Goal: Information Seeking & Learning: Compare options

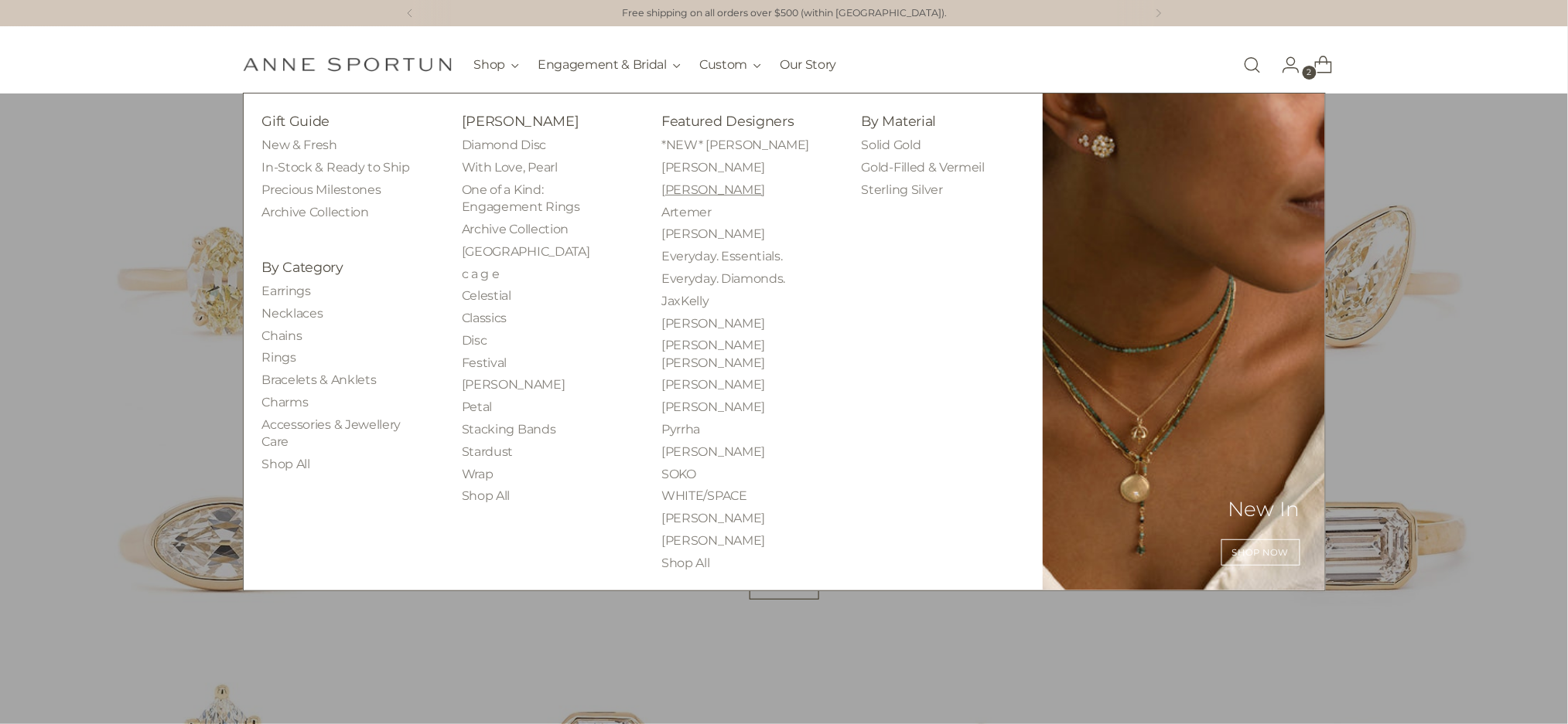
click at [684, 195] on link "[PERSON_NAME]" at bounding box center [713, 190] width 103 height 15
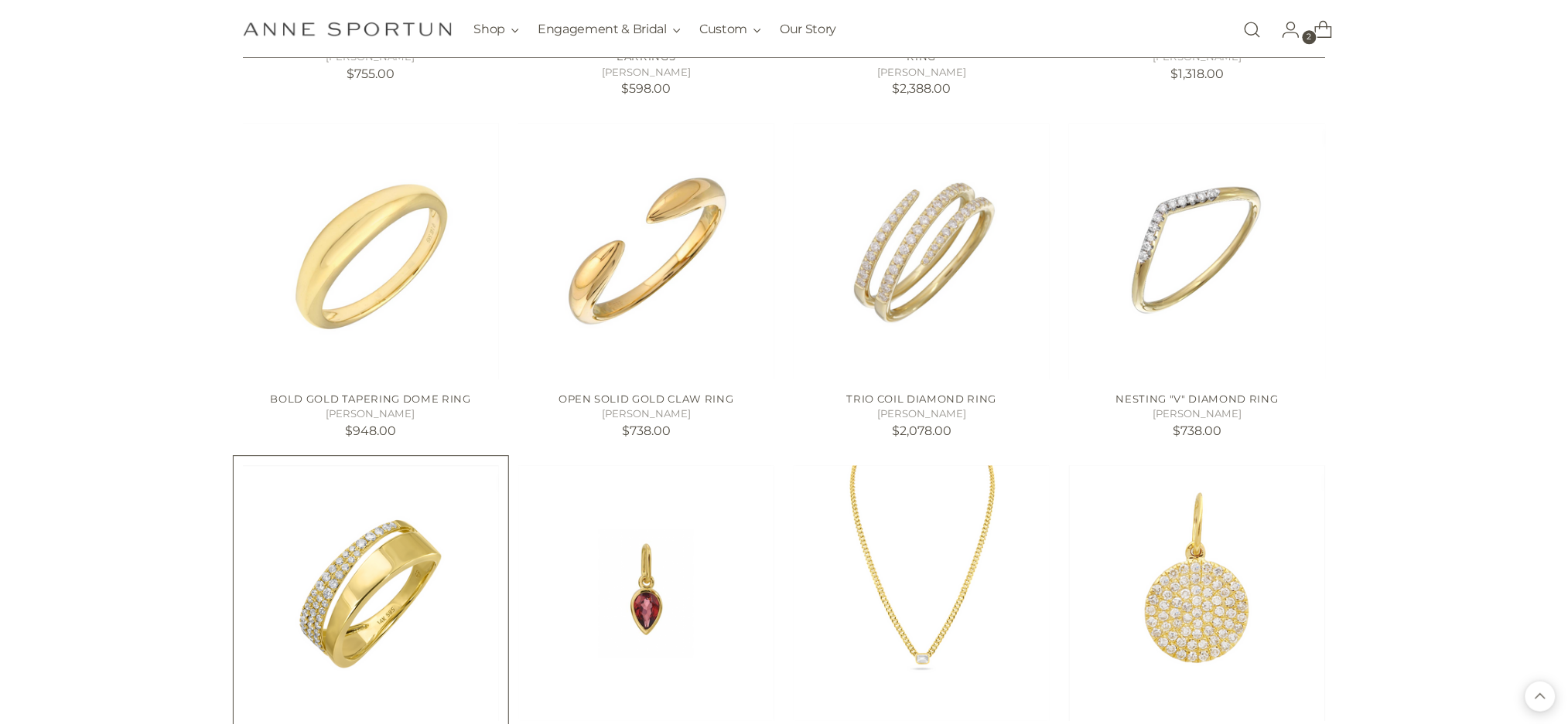
scroll to position [1443, 0]
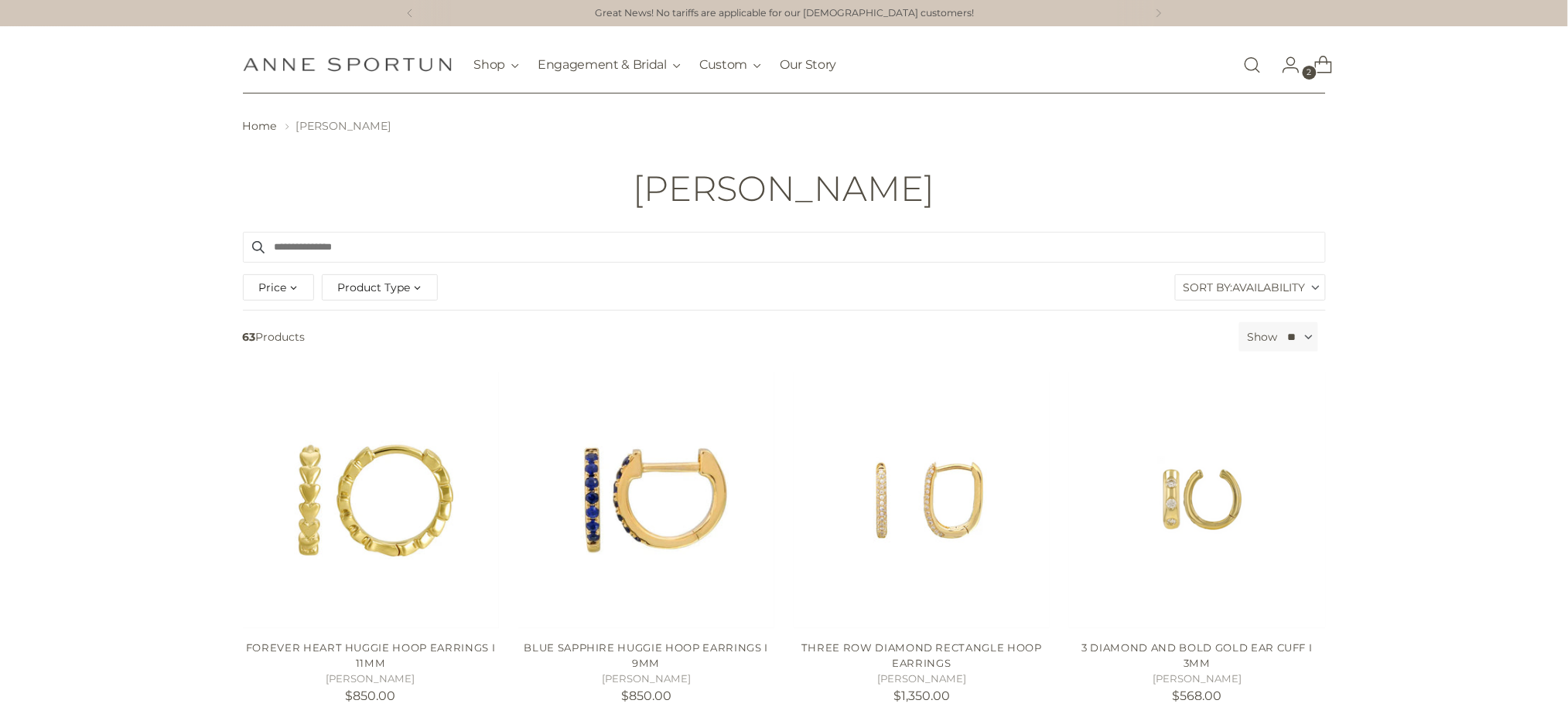
click at [1222, 292] on label "Sort By: Availability" at bounding box center [1251, 288] width 149 height 25
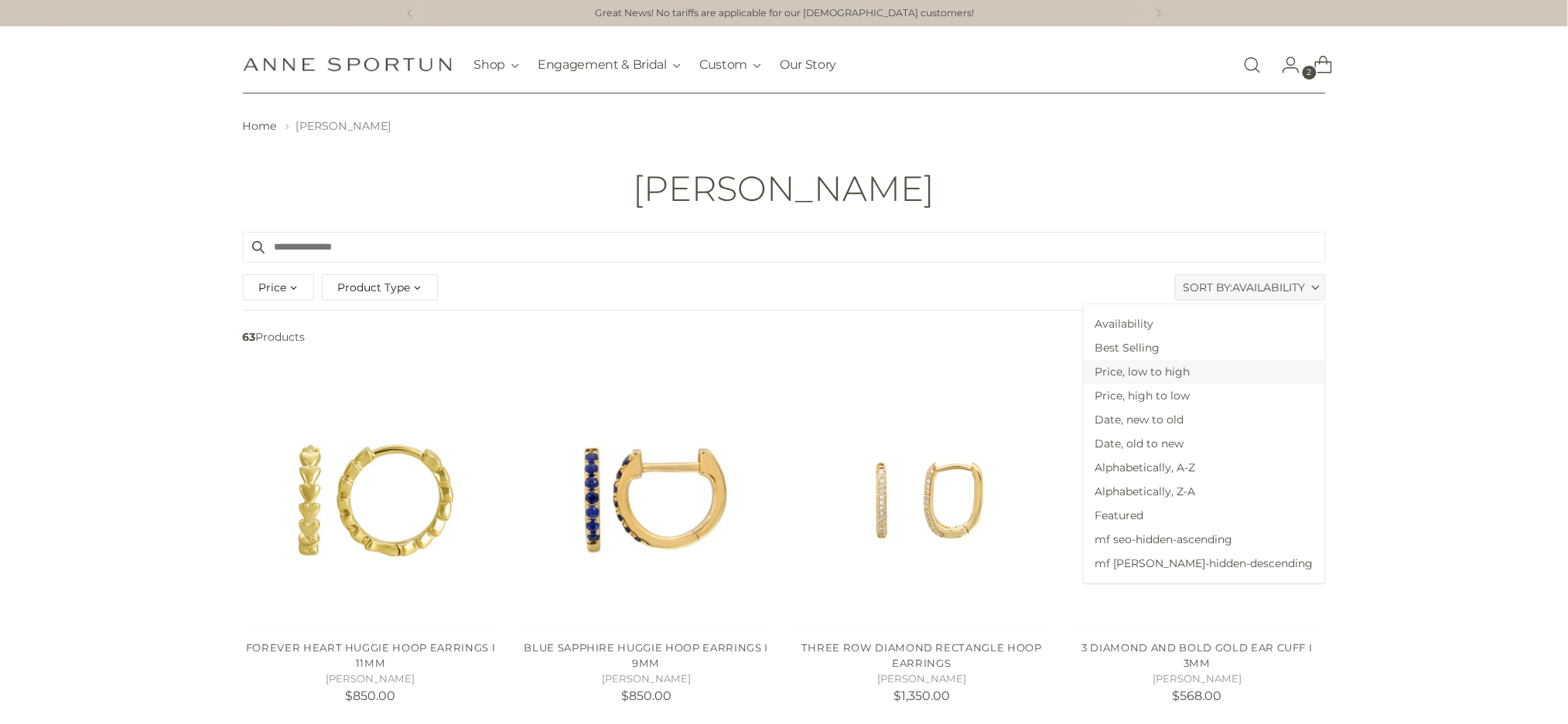
click at [1219, 369] on span "Price, low to high" at bounding box center [1205, 372] width 241 height 24
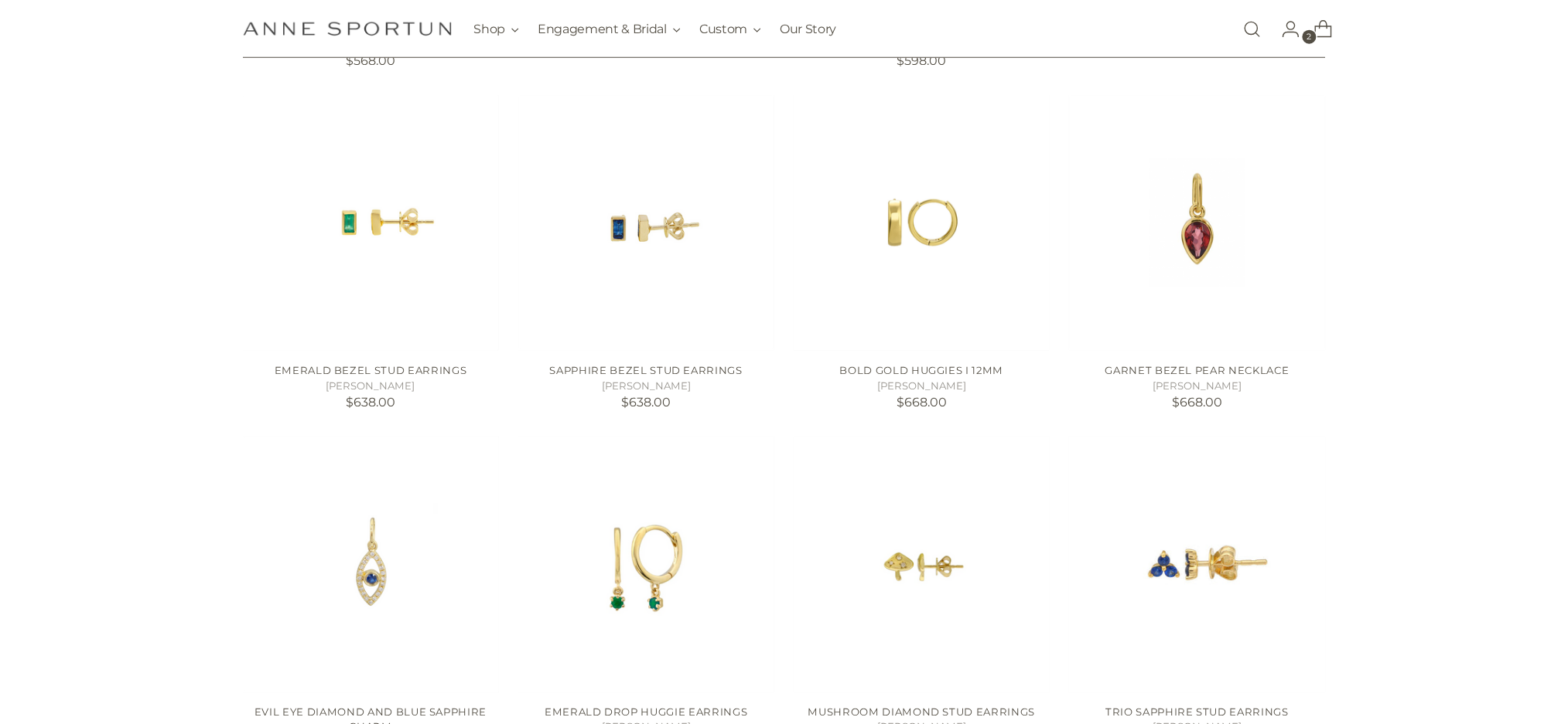
scroll to position [824, 0]
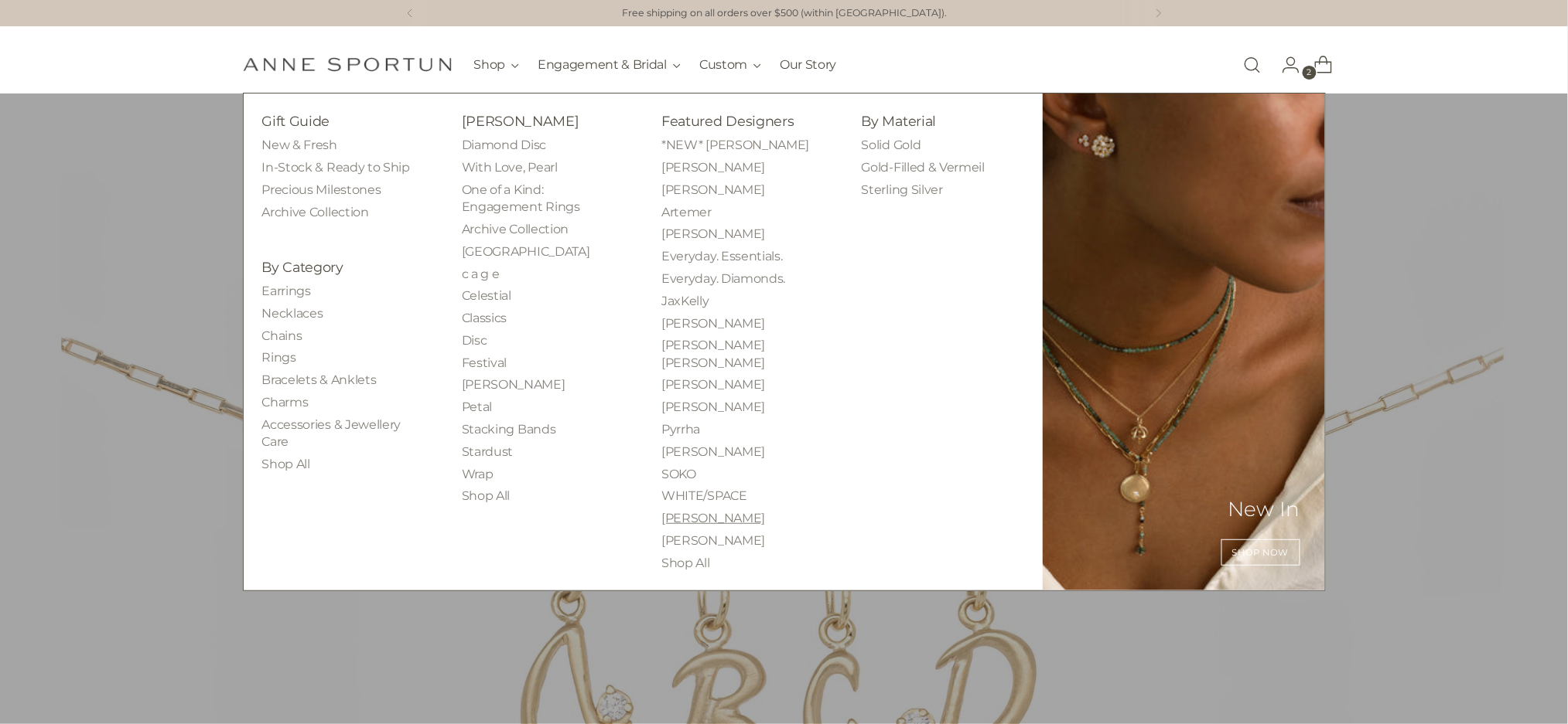
click at [690, 511] on link "[PERSON_NAME]" at bounding box center [713, 518] width 103 height 15
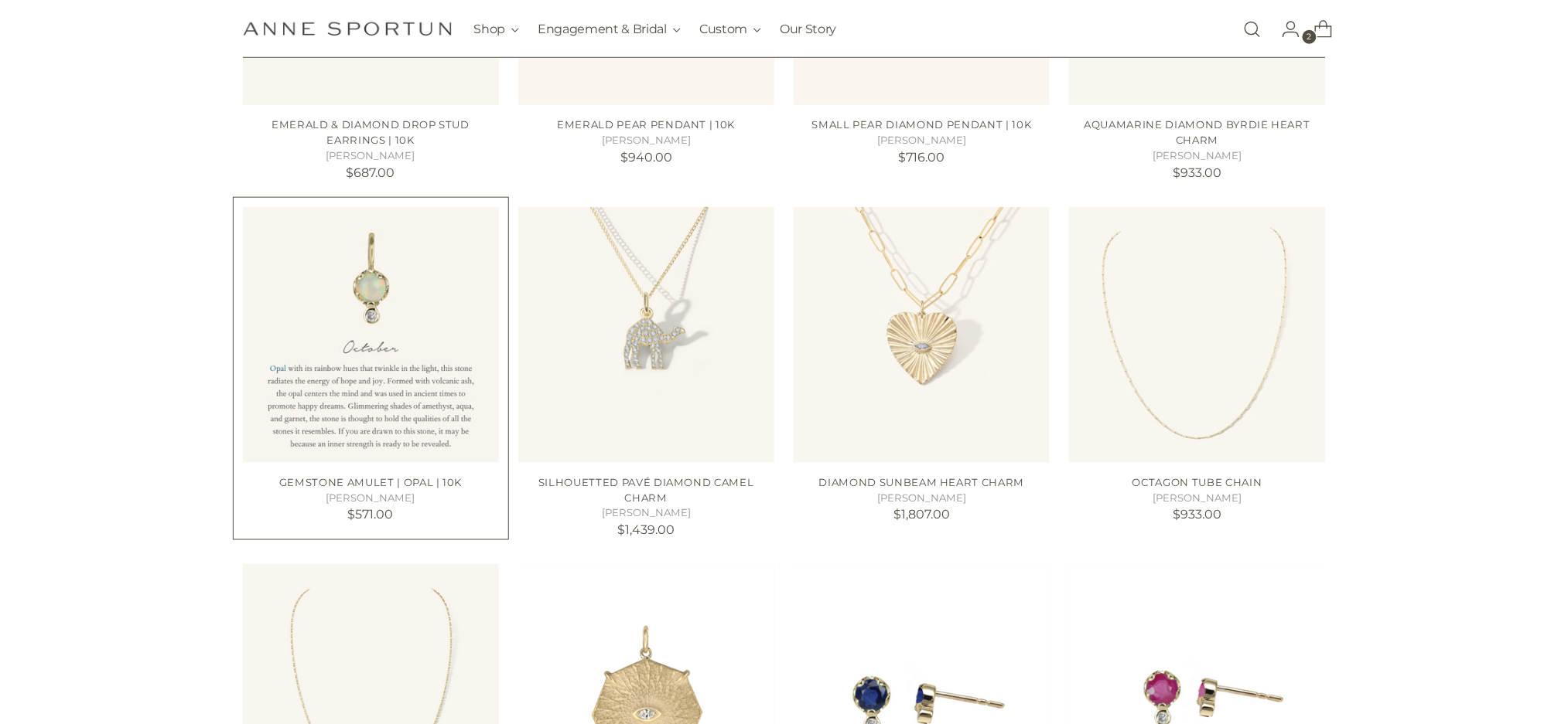
scroll to position [515, 0]
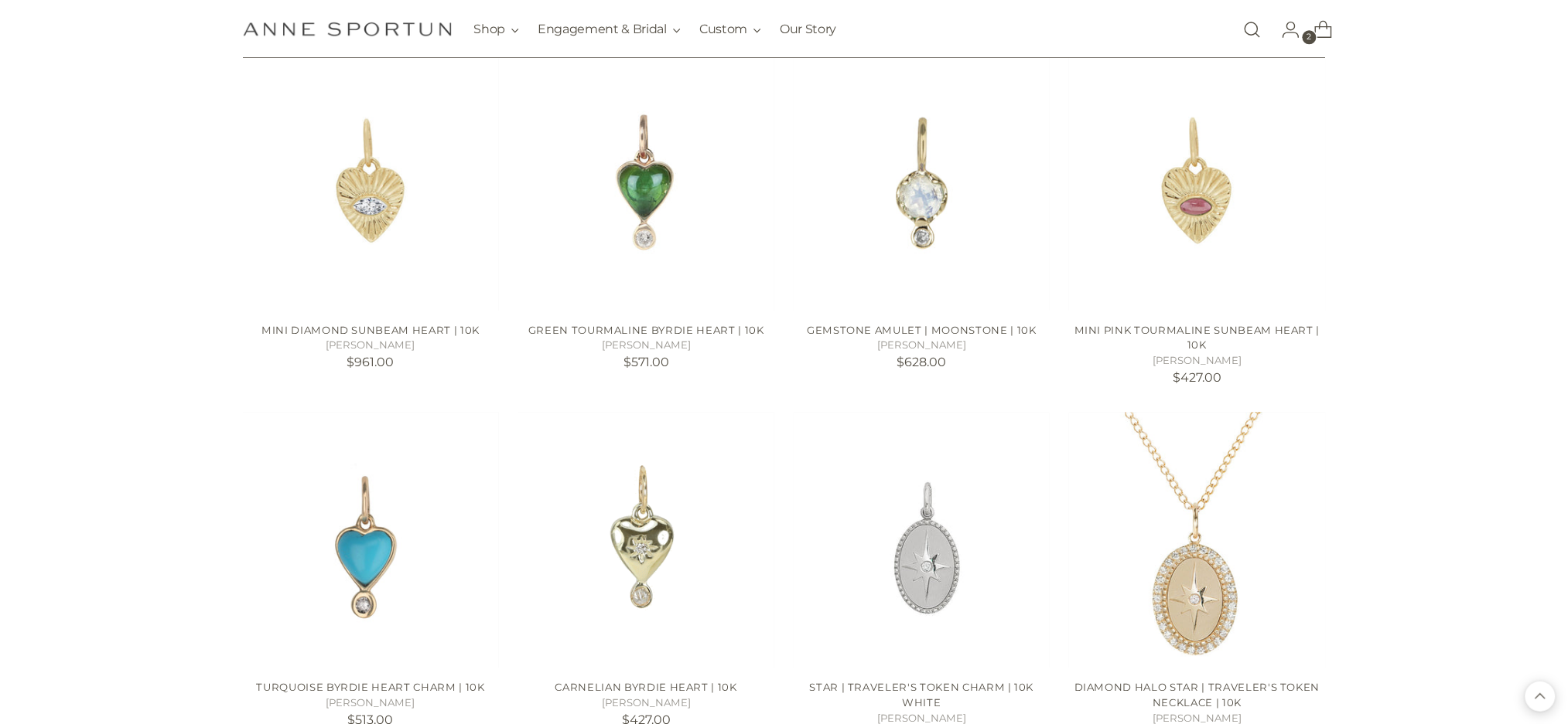
scroll to position [1546, 0]
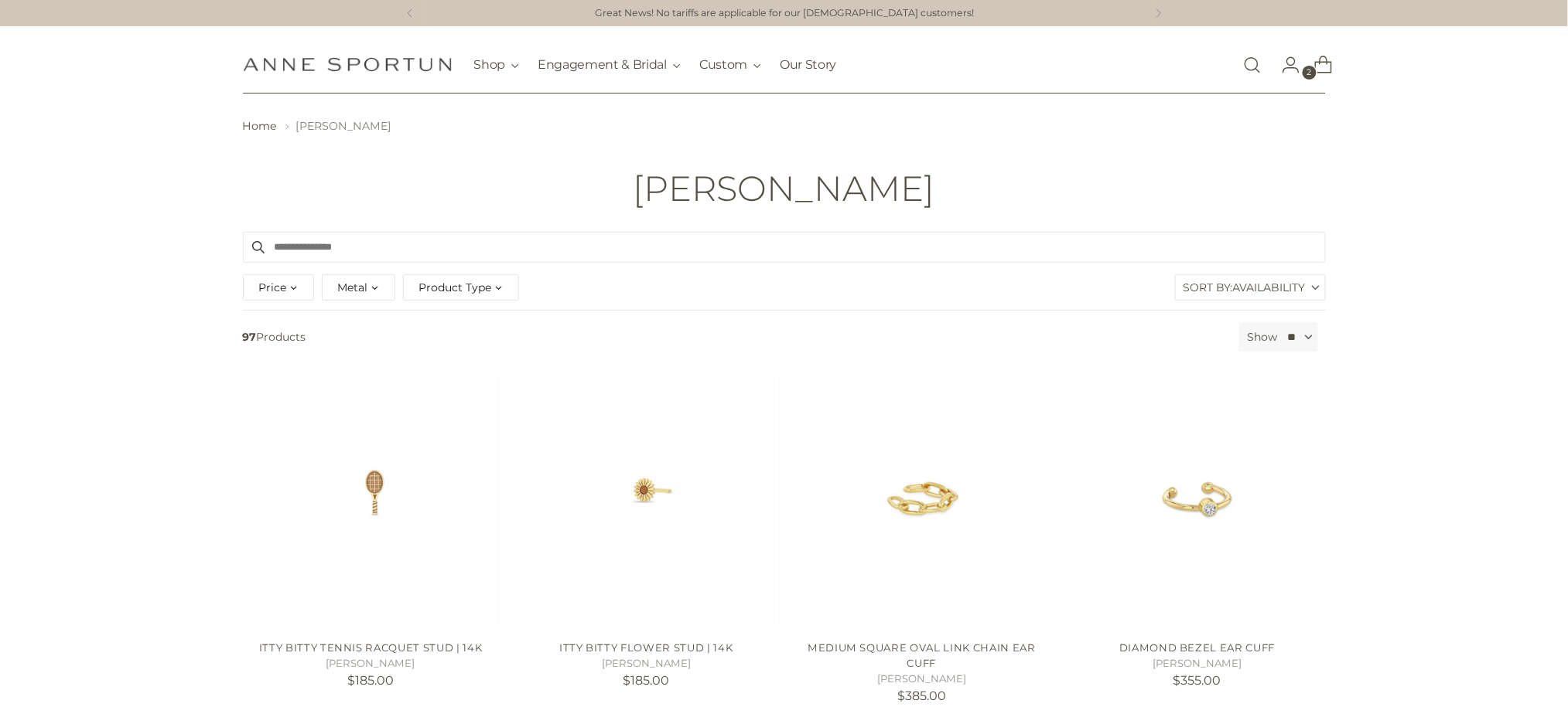
click at [440, 286] on span "Product Type" at bounding box center [455, 288] width 72 height 17
click at [443, 327] on span "Bracelet" at bounding box center [455, 328] width 45 height 13
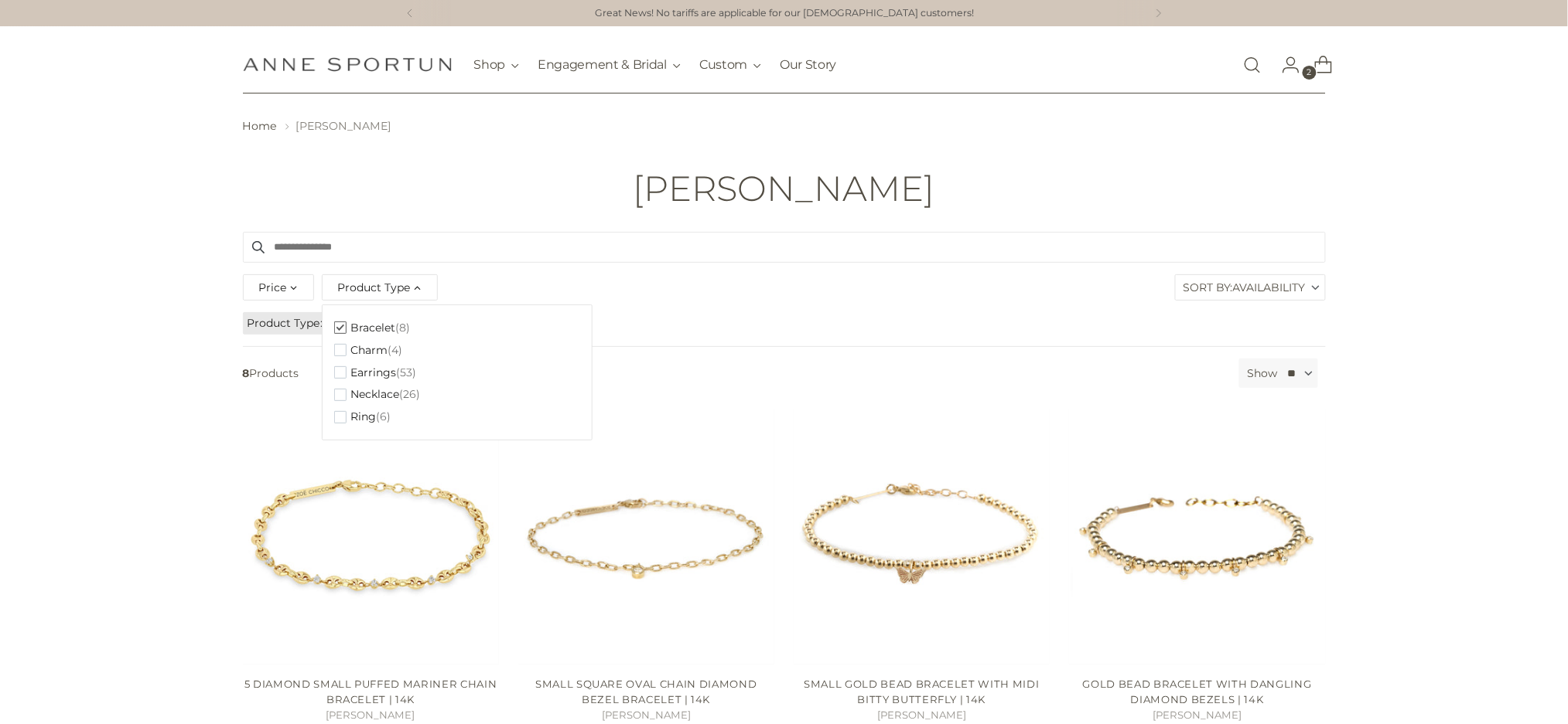
click at [1405, 365] on div "97 Results Clear filters Filter By Price *** - **** Product Type Clear Bracelet…" at bounding box center [784, 668] width 1568 height 873
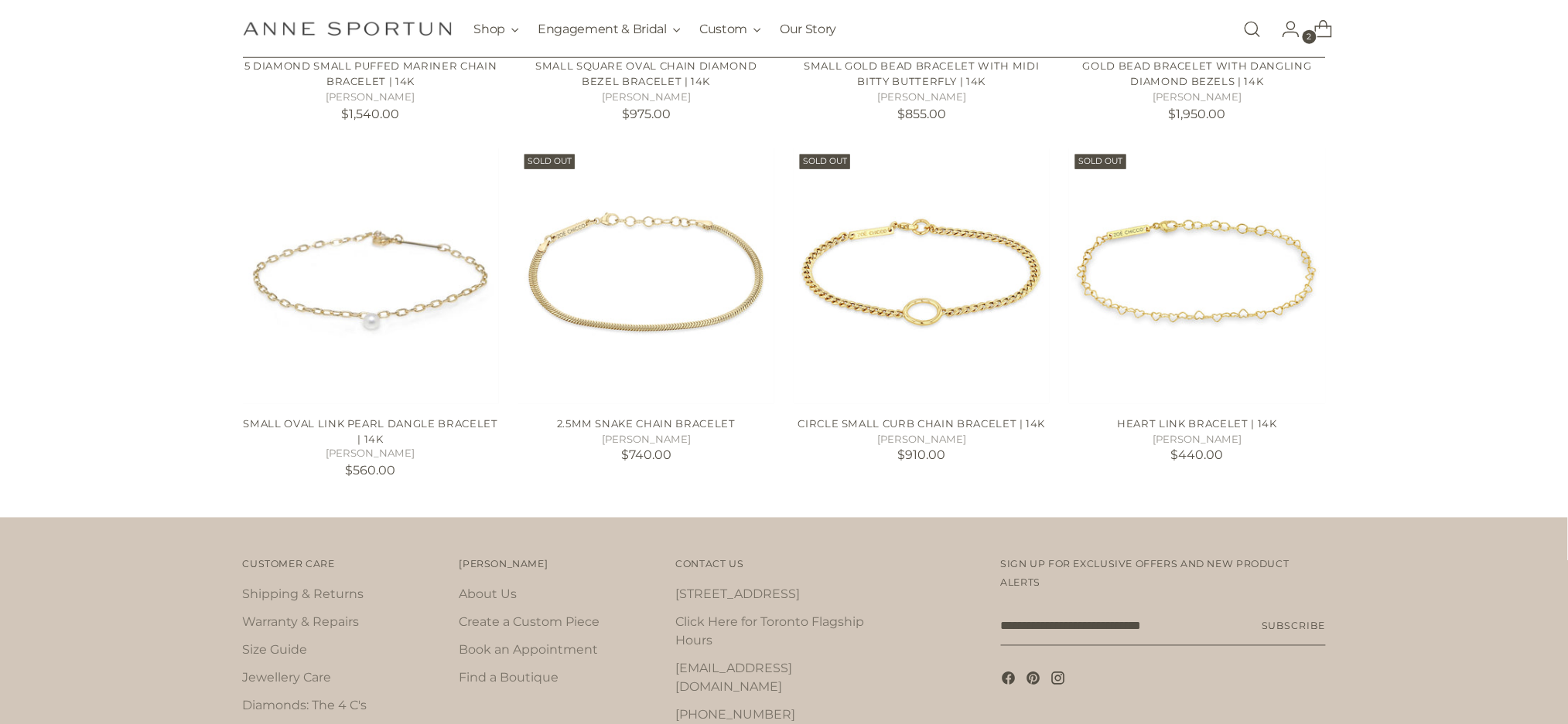
scroll to position [310, 0]
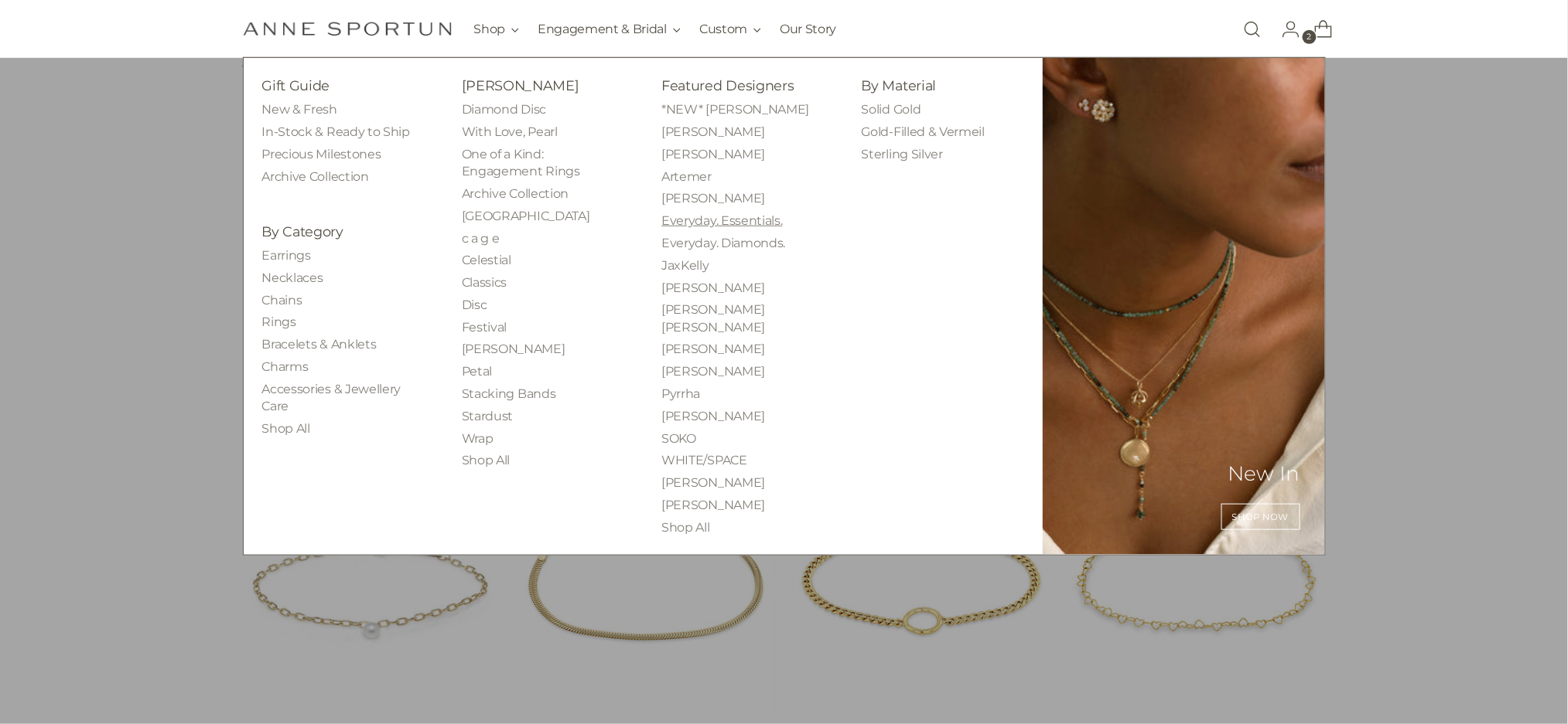
click at [726, 219] on link "Everyday. Essentials." at bounding box center [721, 220] width 121 height 15
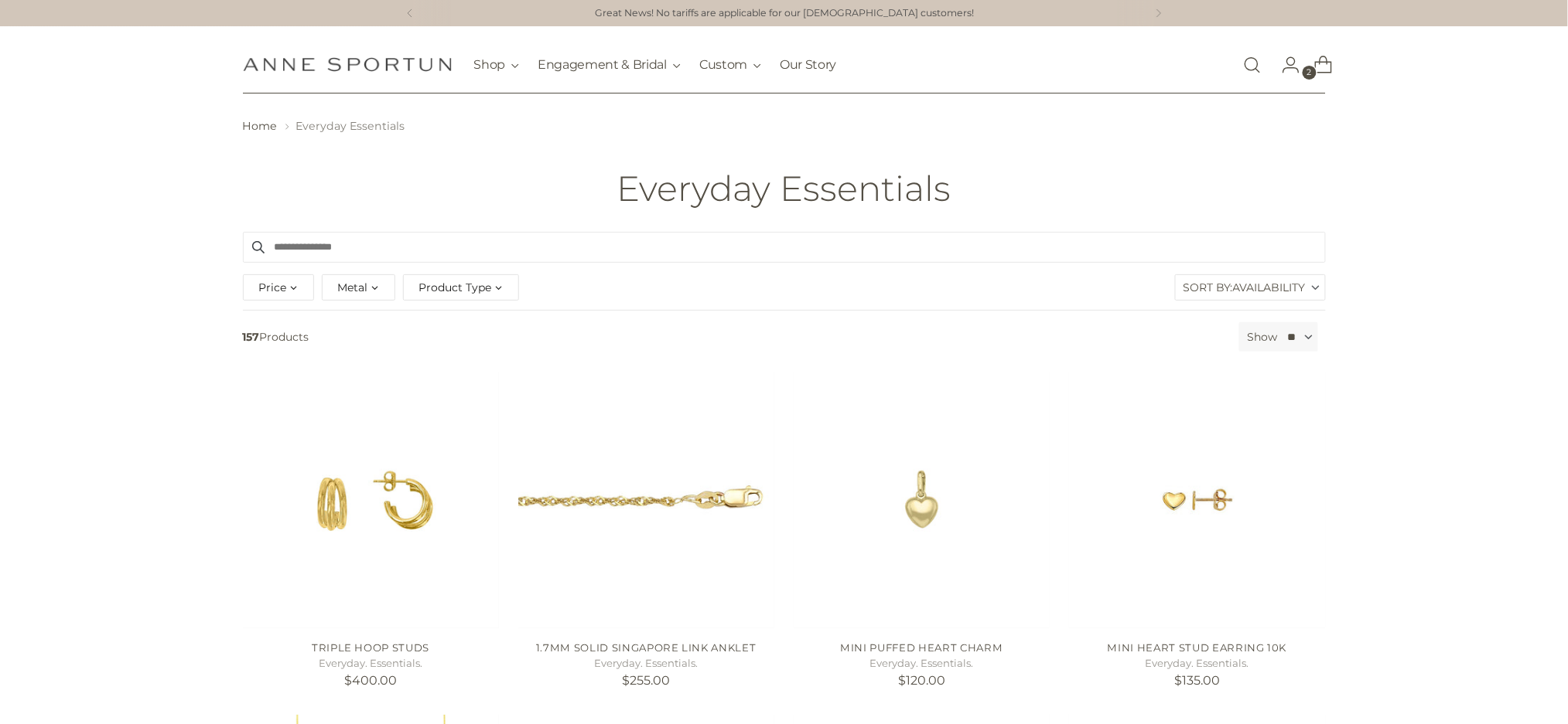
click at [454, 281] on span "Product Type" at bounding box center [455, 288] width 72 height 17
click at [455, 346] on span "Bracelet" at bounding box center [455, 350] width 45 height 13
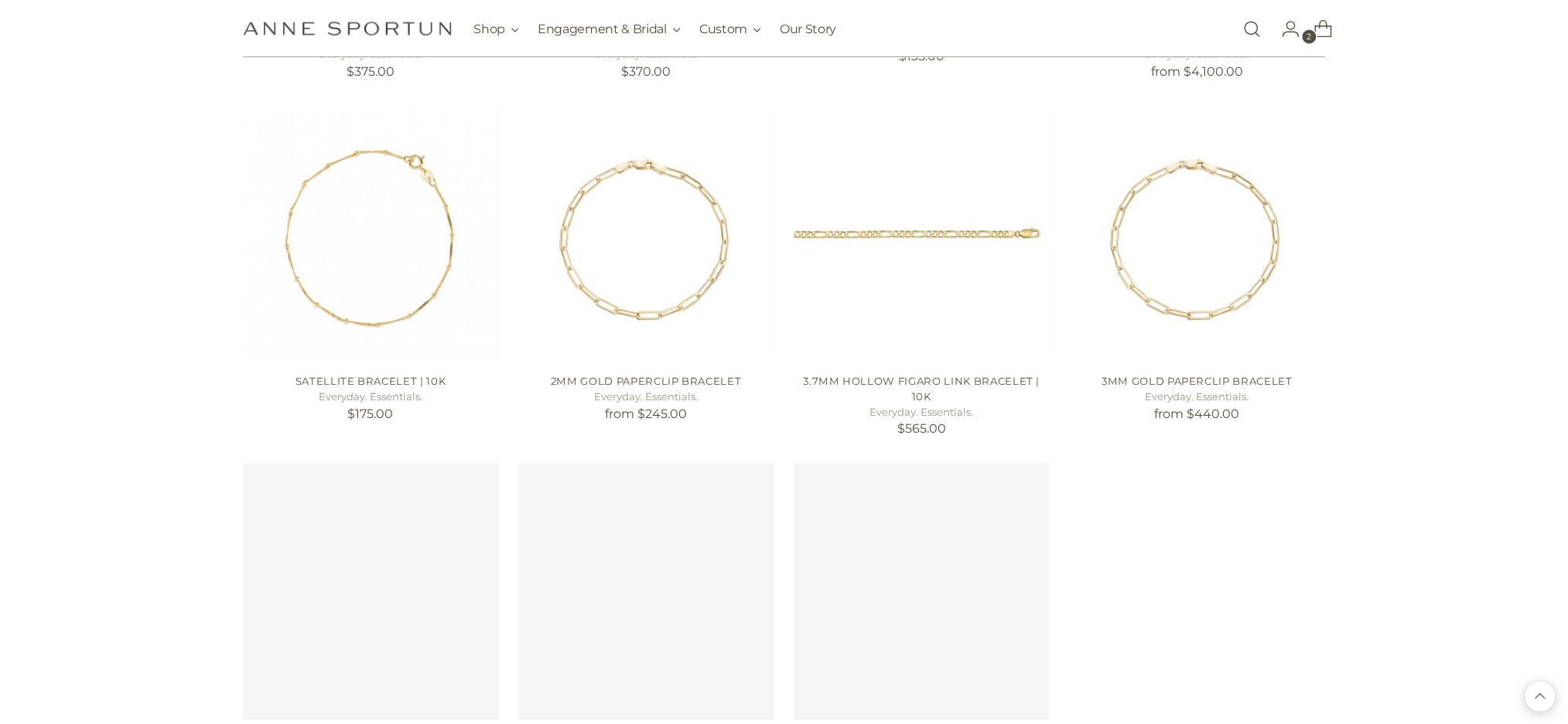
scroll to position [1030, 0]
